Goal: Information Seeking & Learning: Learn about a topic

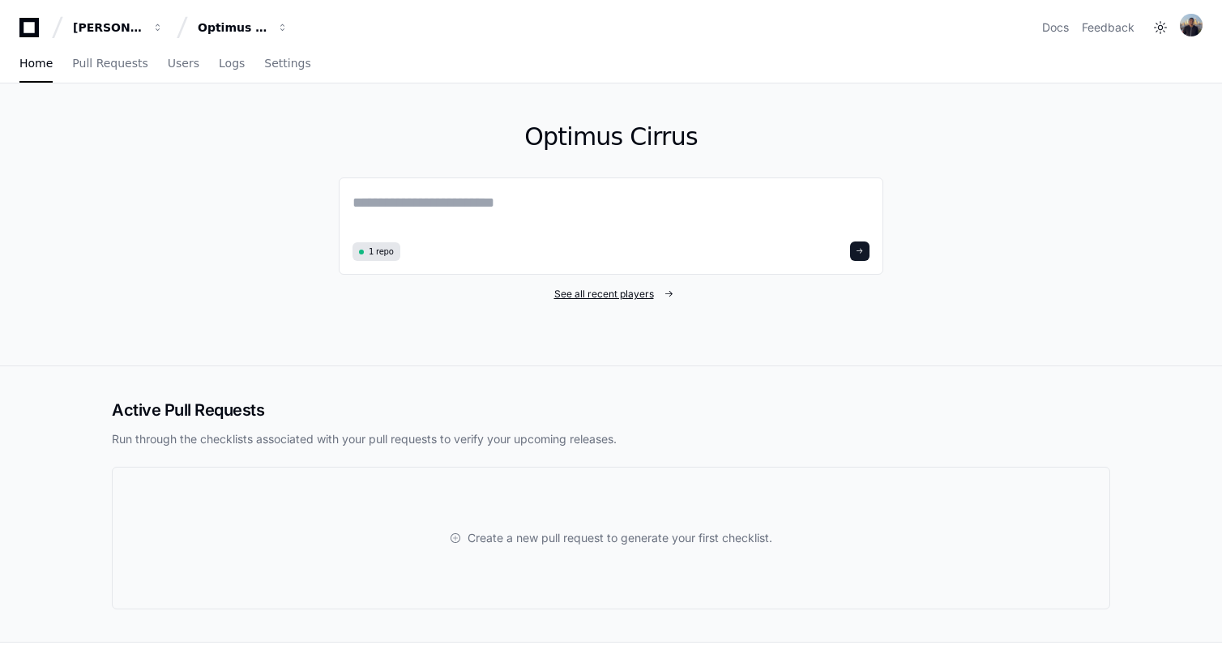
click at [601, 293] on span "See all recent players" at bounding box center [604, 294] width 100 height 13
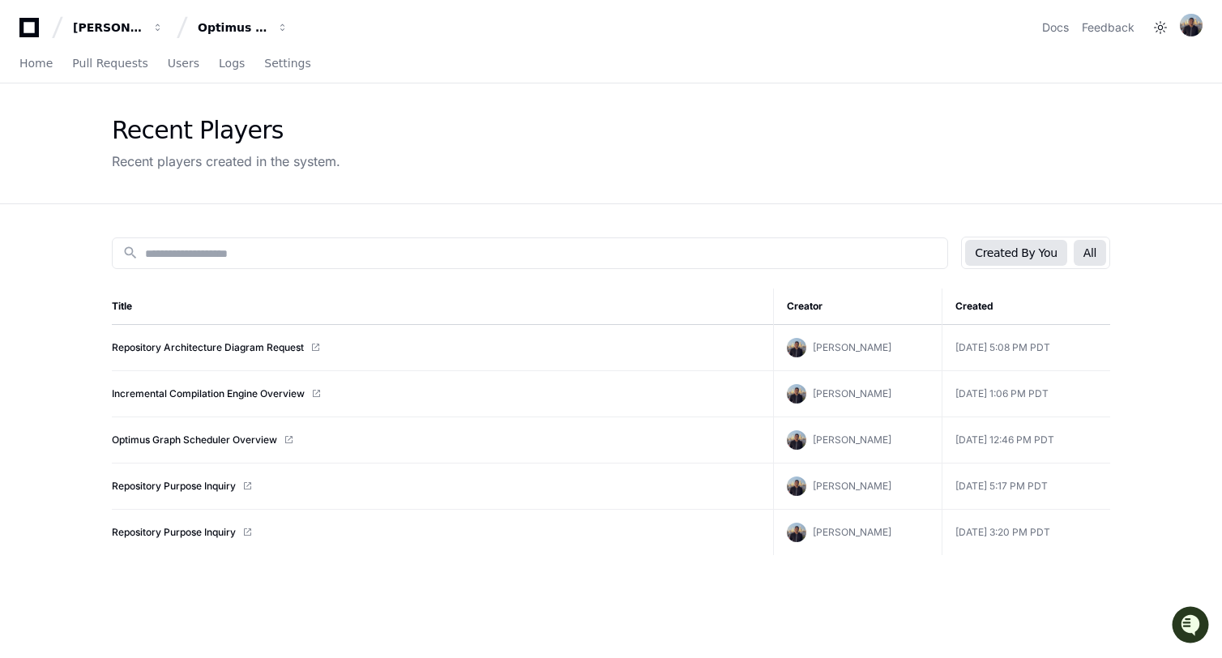
click at [1103, 253] on button "All" at bounding box center [1090, 253] width 32 height 26
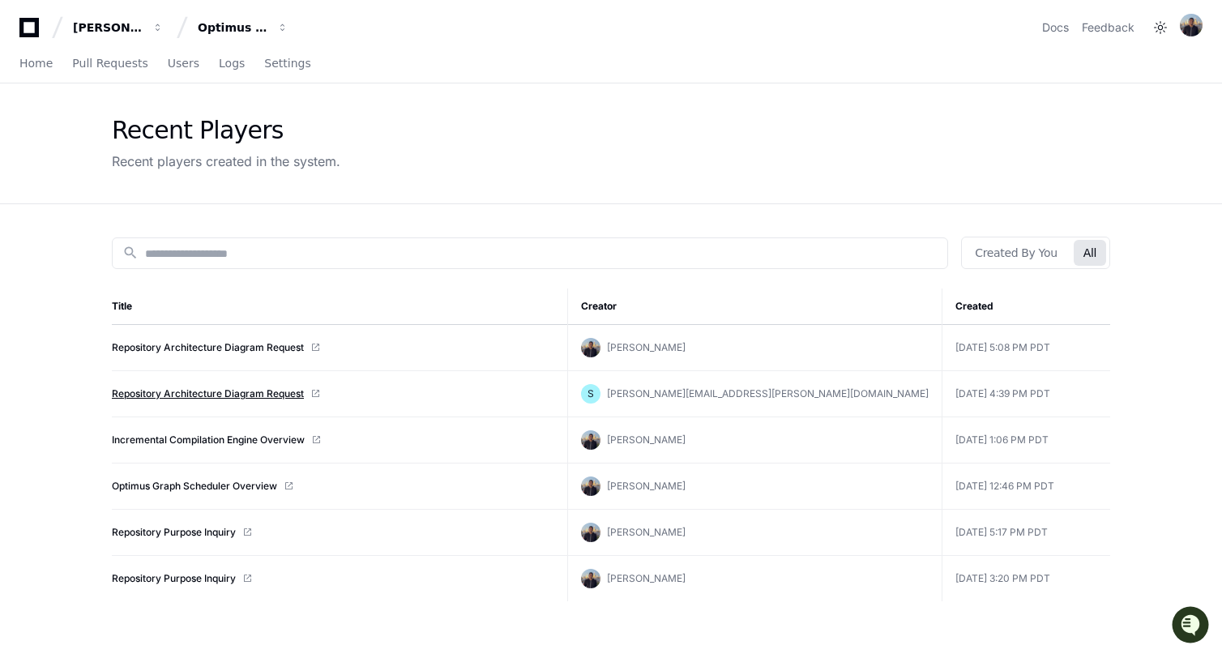
click at [254, 390] on link "Repository Architecture Diagram Request" at bounding box center [208, 393] width 192 height 13
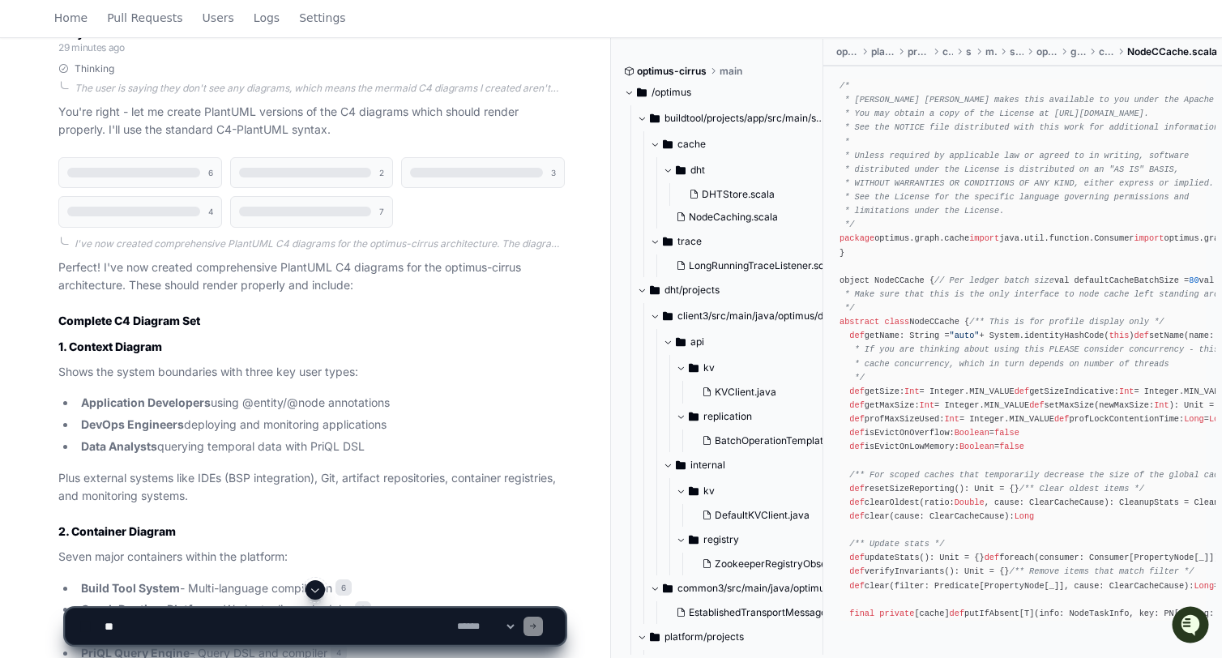
scroll to position [4831, 0]
